Goal: Obtain resource: Obtain resource

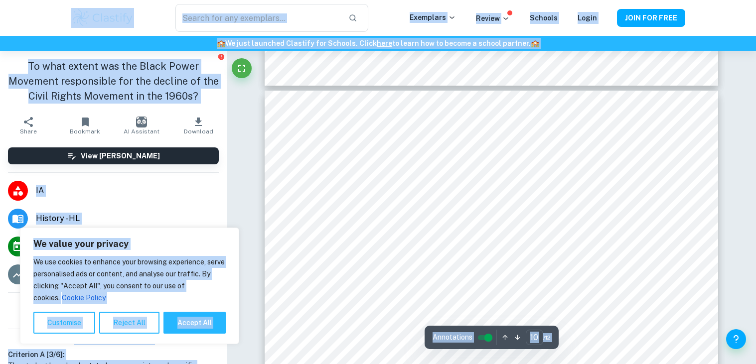
scroll to position [5902, 0]
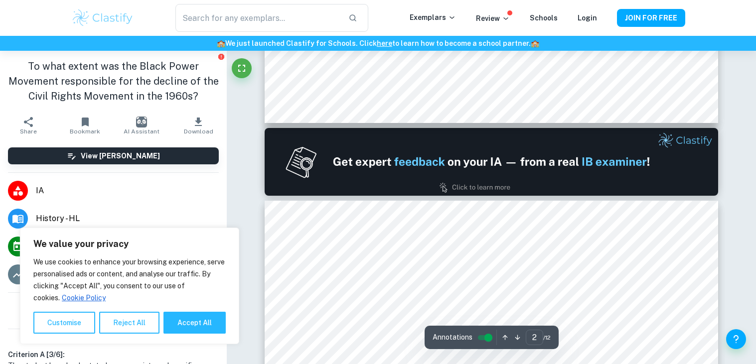
type input "1"
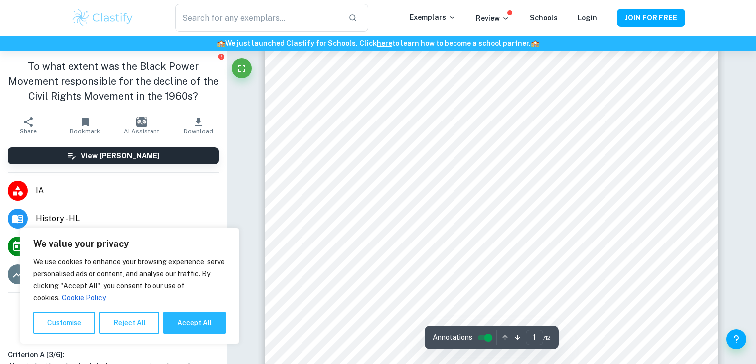
scroll to position [66, 0]
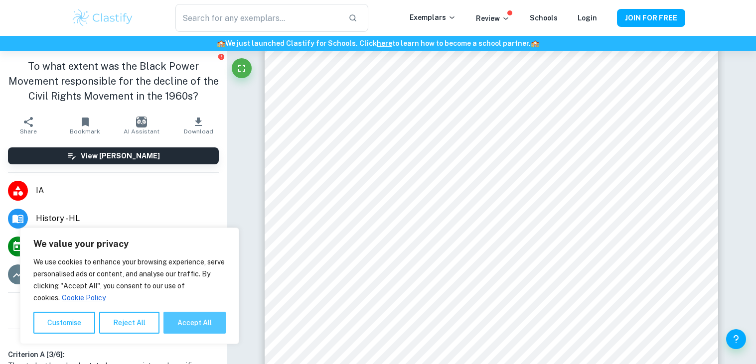
click at [178, 322] on button "Accept All" at bounding box center [194, 323] width 62 height 22
checkbox input "true"
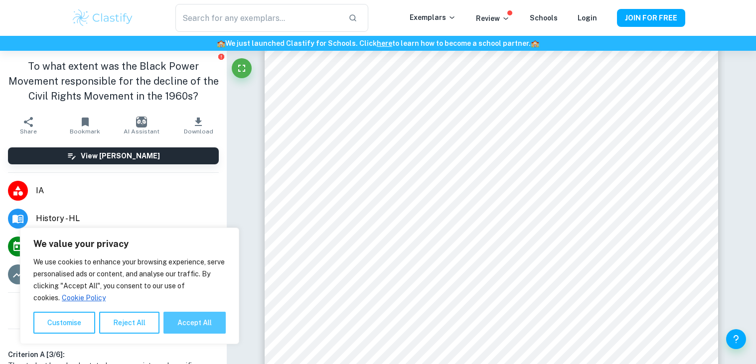
checkbox input "true"
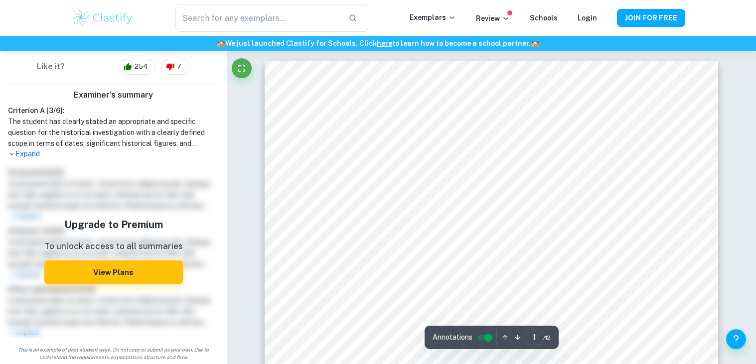
scroll to position [0, 0]
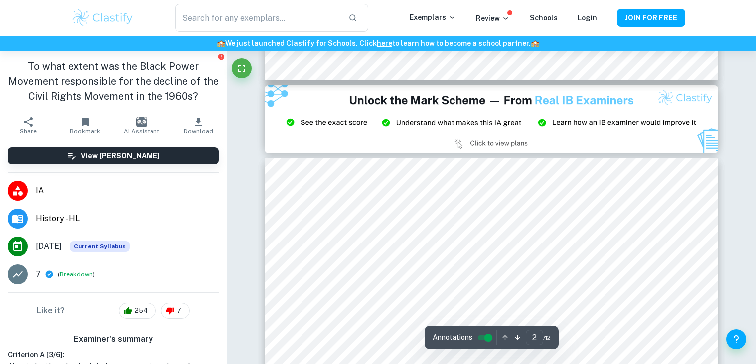
type input "3"
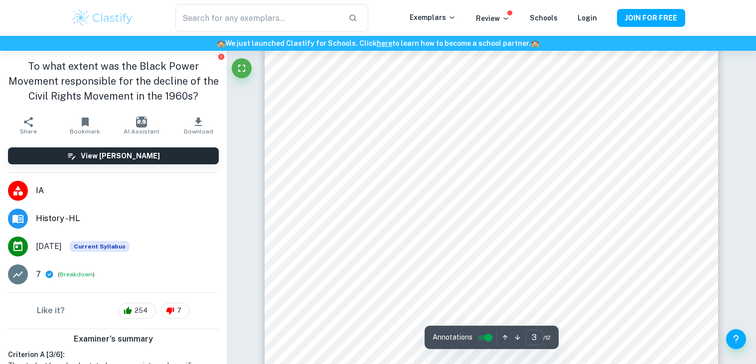
scroll to position [1511, 0]
click at [191, 119] on button "Download" at bounding box center [198, 126] width 57 height 28
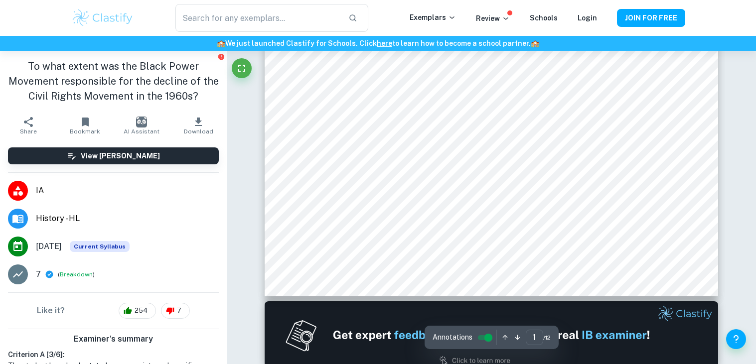
scroll to position [435, 0]
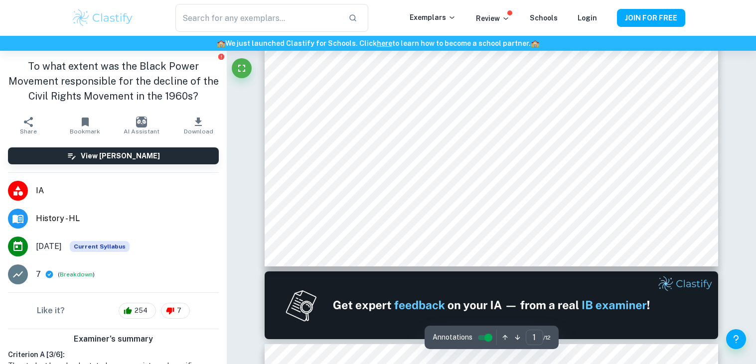
click at [516, 340] on icon "button" at bounding box center [517, 337] width 5 height 5
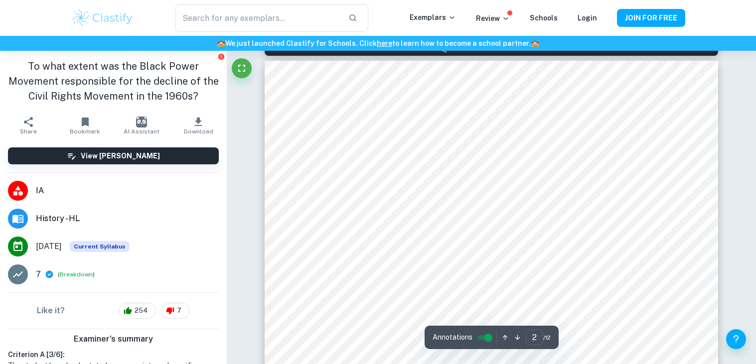
click at [516, 340] on icon "button" at bounding box center [517, 337] width 5 height 5
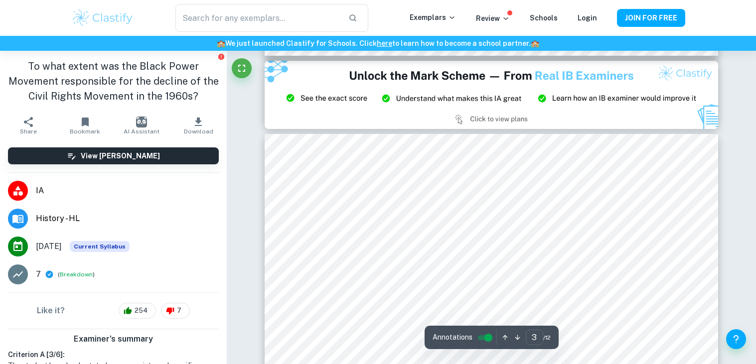
click at [516, 340] on icon "button" at bounding box center [517, 337] width 5 height 5
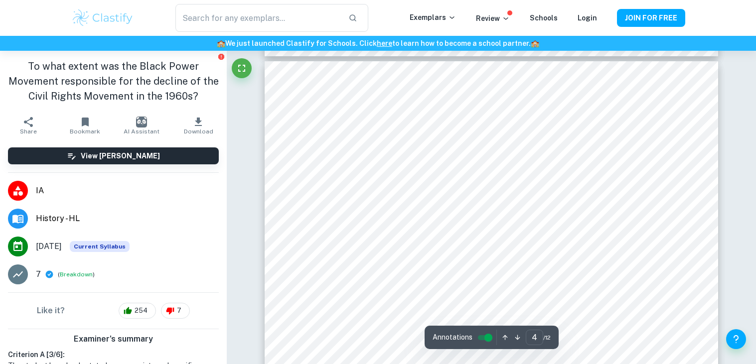
click at [516, 340] on icon "button" at bounding box center [517, 337] width 5 height 5
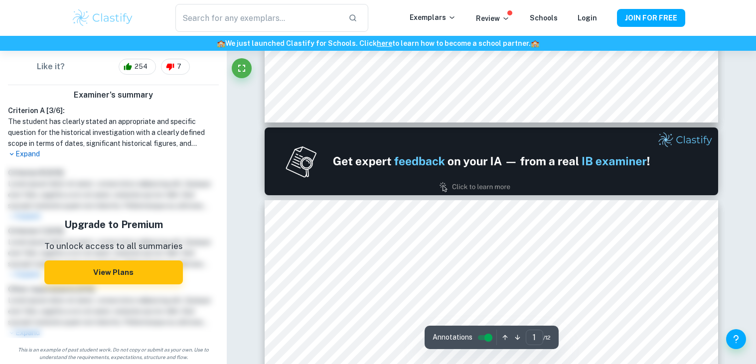
scroll to position [584, 0]
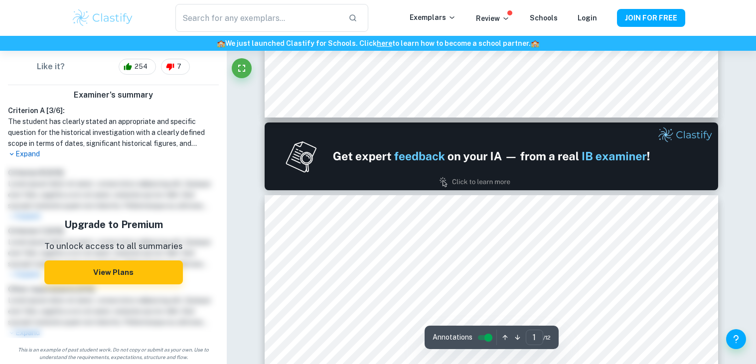
click at [18, 146] on h1 "The student has clearly stated an appropriate and specific question for the his…" at bounding box center [113, 132] width 211 height 33
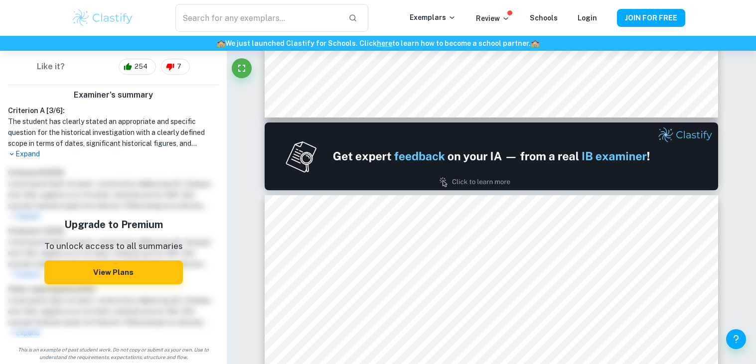
click at [25, 151] on p "Expand" at bounding box center [113, 154] width 211 height 10
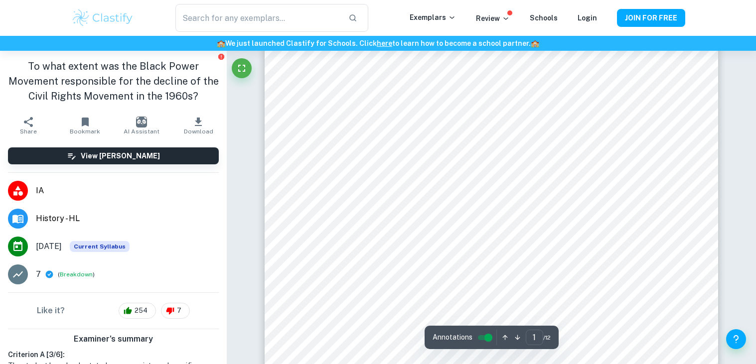
scroll to position [0, 0]
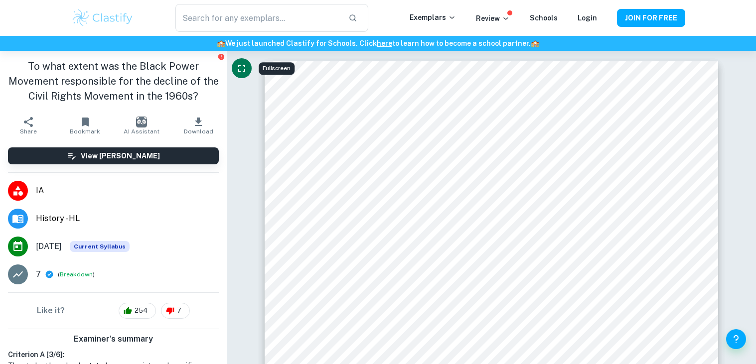
click at [239, 68] on icon "Fullscreen" at bounding box center [242, 68] width 12 height 12
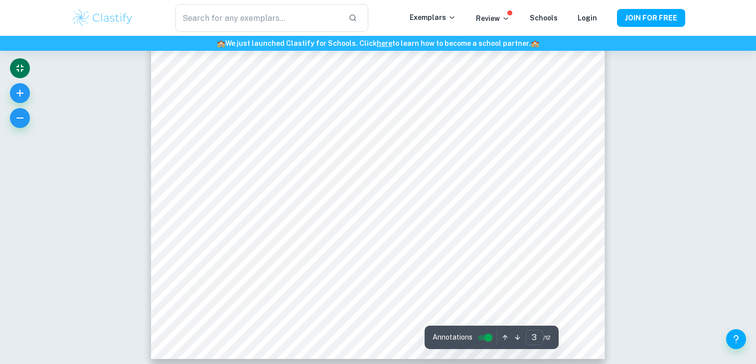
scroll to position [1781, 0]
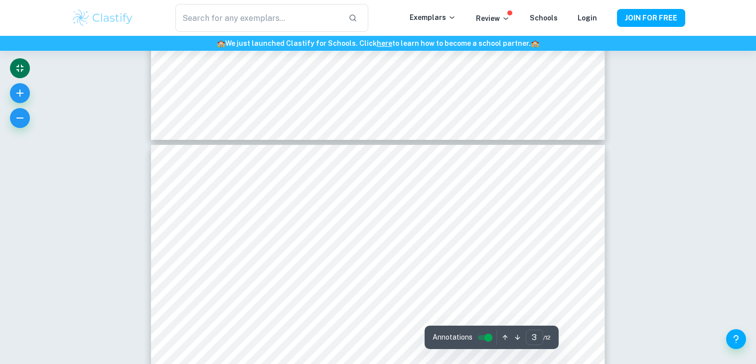
type input "4"
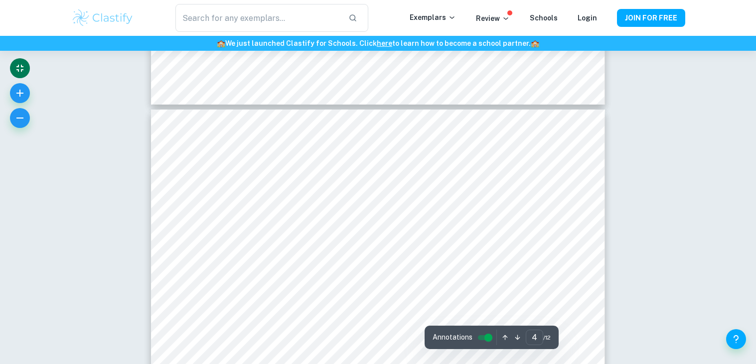
scroll to position [2074, 0]
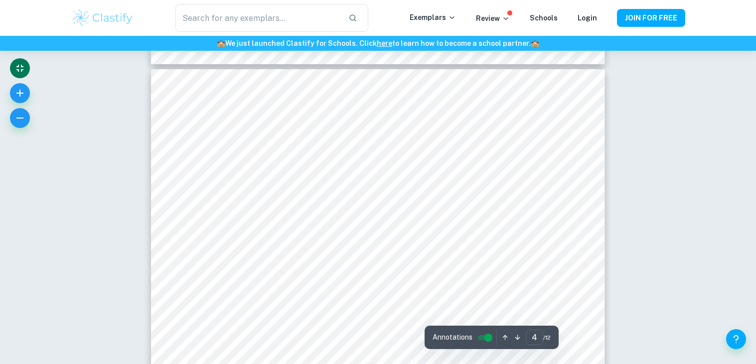
click at [490, 336] on input "controlled" at bounding box center [488, 338] width 36 height 12
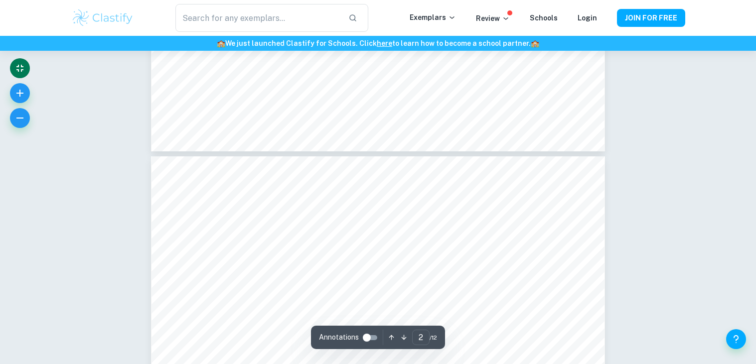
type input "1"
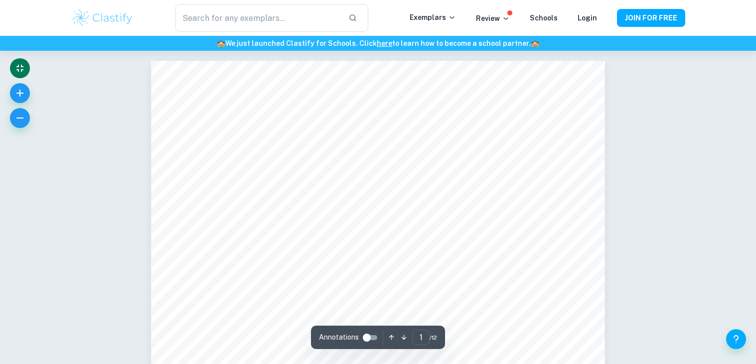
click at [374, 340] on input "controlled" at bounding box center [367, 338] width 36 height 12
click at [19, 73] on icon "Exit fullscreen" at bounding box center [20, 68] width 12 height 12
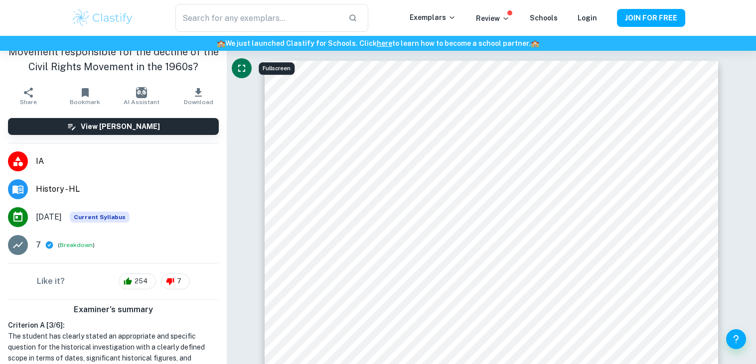
scroll to position [29, 0]
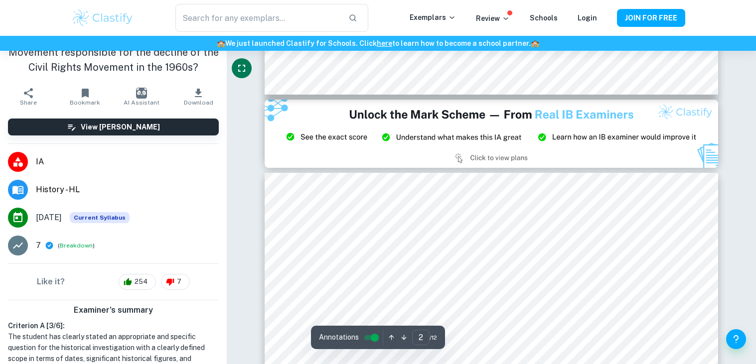
type input "3"
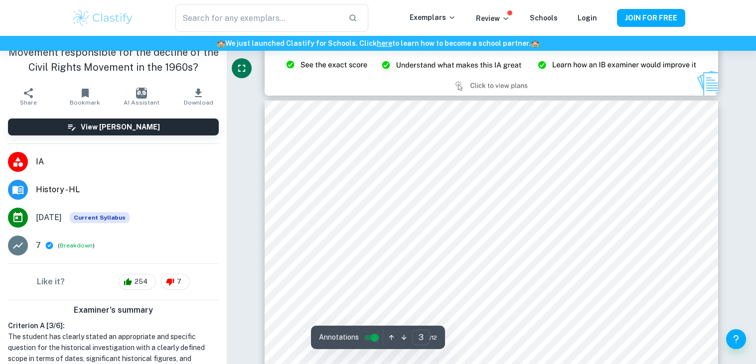
scroll to position [1398, 0]
